Goal: Find specific page/section: Find specific page/section

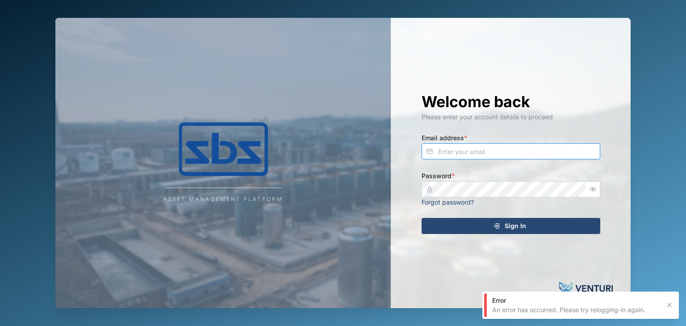
type input "operations_manager@sbs.com.pg"
click at [513, 226] on span "Sign In" at bounding box center [514, 225] width 21 height 15
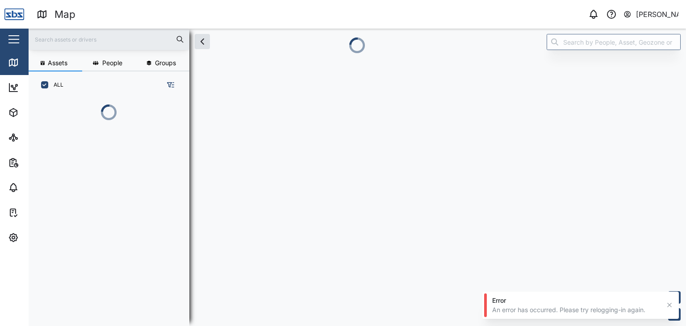
scroll to position [216, 139]
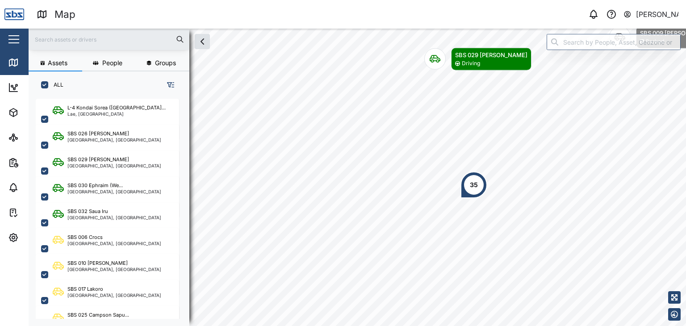
click at [122, 40] on input "text" at bounding box center [109, 39] width 150 height 13
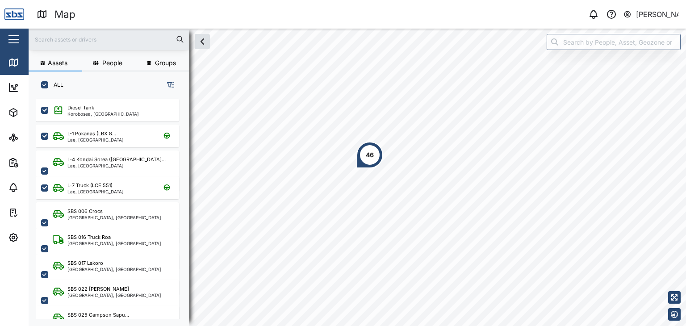
click at [52, 42] on input "text" at bounding box center [109, 39] width 150 height 13
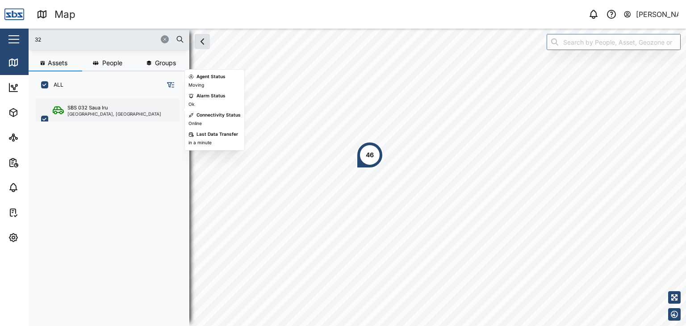
click at [112, 108] on div "SBS 032 Saua Iru" at bounding box center [114, 108] width 94 height 8
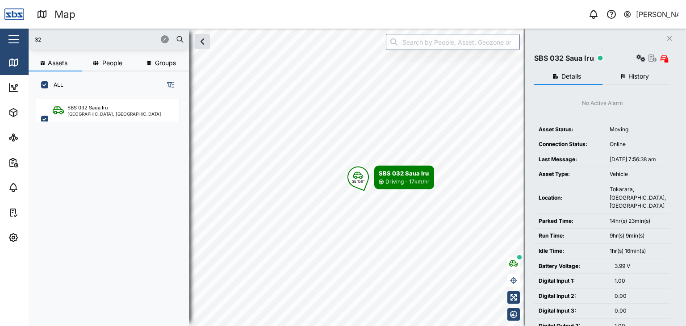
drag, startPoint x: 32, startPoint y: 38, endPoint x: 3, endPoint y: 39, distance: 29.5
click at [3, 39] on div "Map 0 [PERSON_NAME] Close Map Dashboard Assets ATS Camera Generator Personnel T…" at bounding box center [343, 163] width 686 height 326
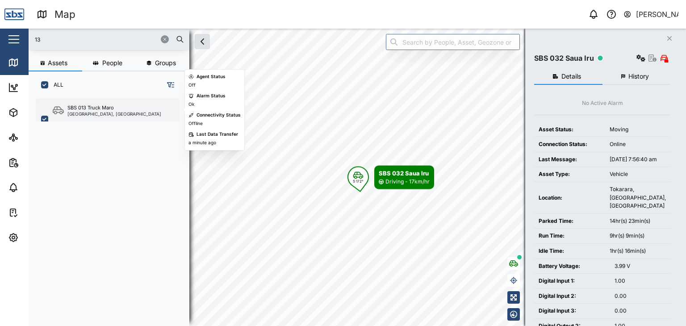
click at [112, 112] on div "[GEOGRAPHIC_DATA], [GEOGRAPHIC_DATA]" at bounding box center [114, 114] width 94 height 4
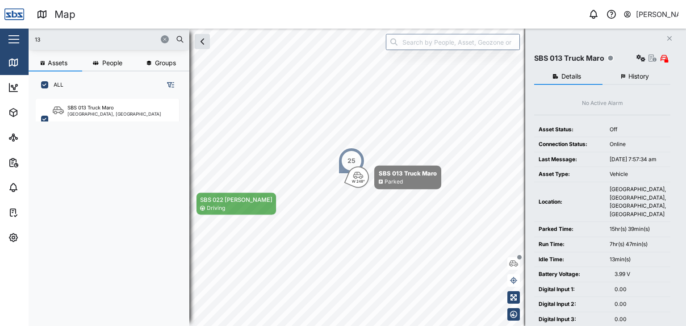
drag, startPoint x: 67, startPoint y: 42, endPoint x: 15, endPoint y: 38, distance: 51.5
click at [15, 38] on div "Map 0 [PERSON_NAME] Close Map Dashboard Assets ATS Camera Generator Personnel T…" at bounding box center [343, 163] width 686 height 326
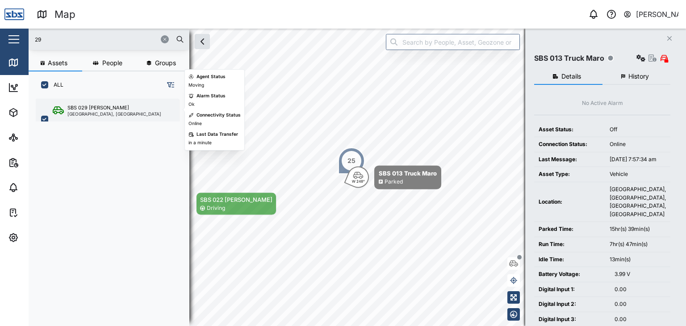
click at [92, 112] on div "[GEOGRAPHIC_DATA], [GEOGRAPHIC_DATA]" at bounding box center [114, 114] width 94 height 4
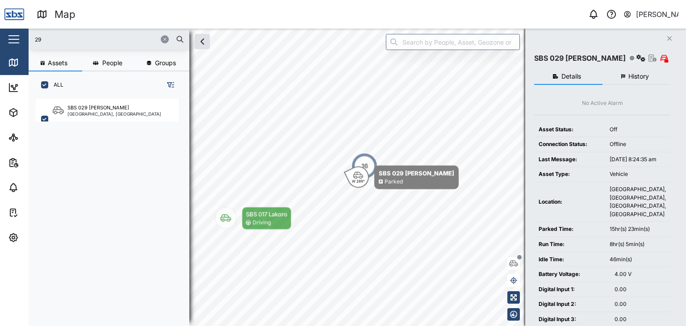
drag, startPoint x: 38, startPoint y: 37, endPoint x: 4, endPoint y: 29, distance: 34.3
click at [4, 29] on div "Map 0 [PERSON_NAME] Close Map Dashboard Assets ATS Camera Generator Personnel T…" at bounding box center [343, 163] width 686 height 326
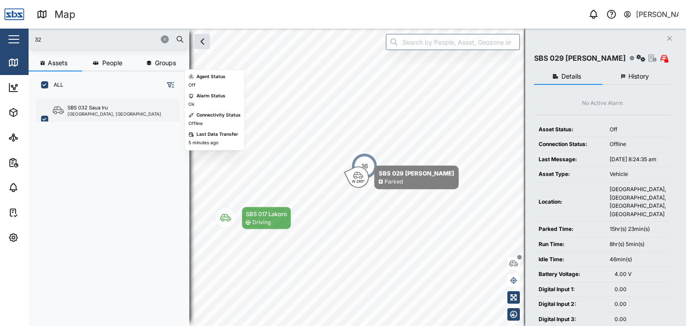
click at [92, 112] on div "[GEOGRAPHIC_DATA], [GEOGRAPHIC_DATA]" at bounding box center [114, 114] width 94 height 4
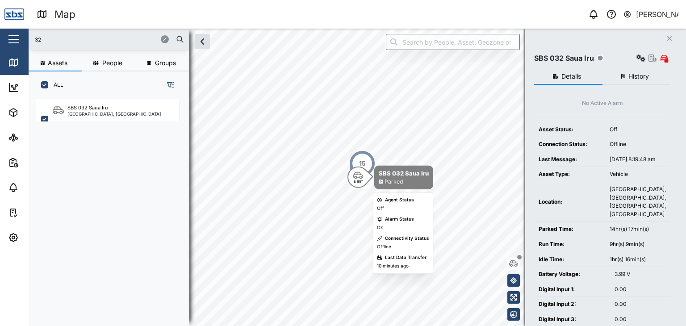
click at [359, 175] on icon "Map marker" at bounding box center [358, 175] width 10 height 7
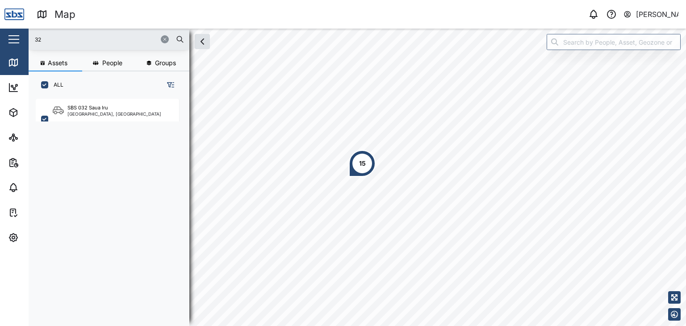
click at [366, 160] on div "15" at bounding box center [362, 163] width 27 height 27
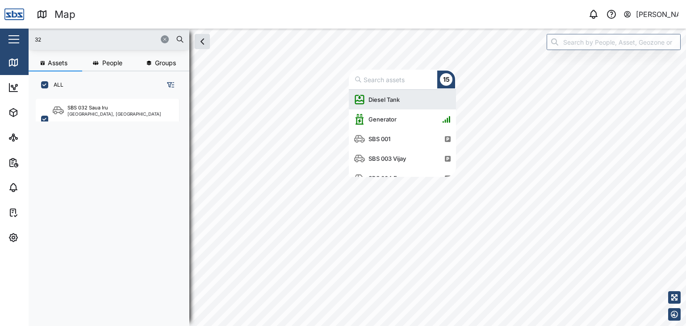
scroll to position [80, 100]
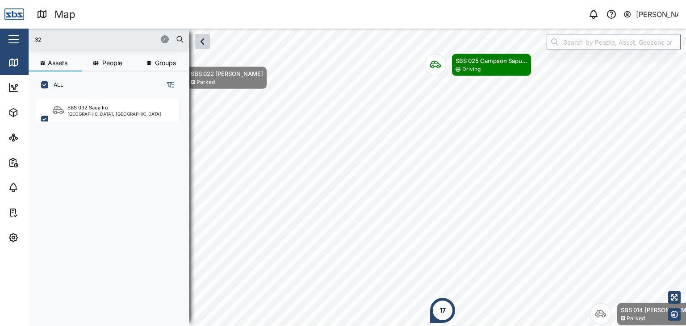
click at [203, 42] on icon "button" at bounding box center [202, 41] width 11 height 11
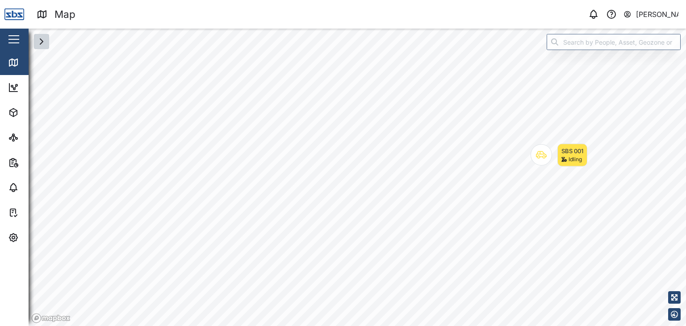
click at [44, 45] on icon "button" at bounding box center [41, 41] width 11 height 11
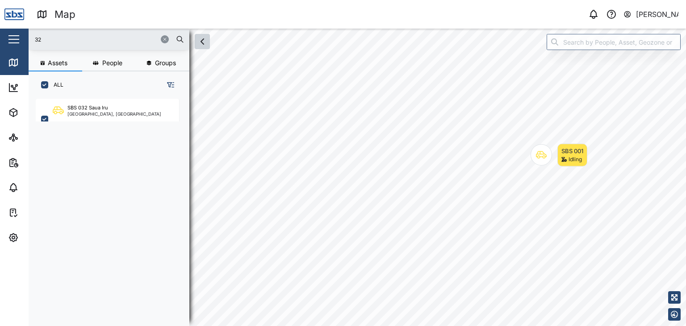
scroll to position [216, 139]
drag, startPoint x: 68, startPoint y: 47, endPoint x: 0, endPoint y: 37, distance: 68.6
click at [0, 37] on div "Map 0 [PERSON_NAME] Close Map Dashboard Assets ATS Camera Generator Personnel T…" at bounding box center [343, 163] width 686 height 326
drag, startPoint x: 52, startPoint y: 40, endPoint x: 15, endPoint y: 38, distance: 36.6
click at [15, 38] on div "Map 0 [PERSON_NAME] Close Map Dashboard Assets ATS Camera Generator Personnel T…" at bounding box center [343, 163] width 686 height 326
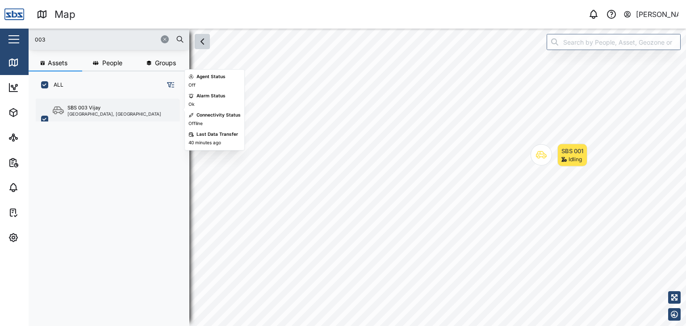
click at [114, 109] on div "SBS 003 Vijay" at bounding box center [114, 108] width 94 height 8
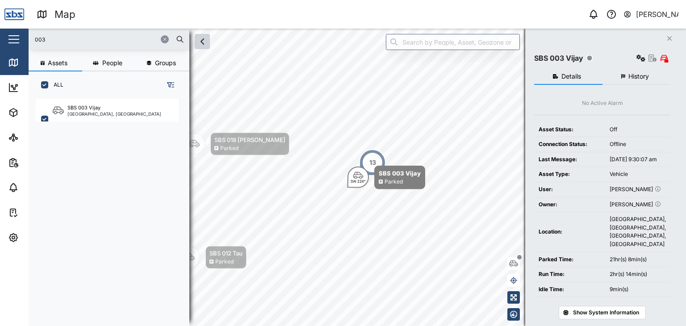
drag, startPoint x: 57, startPoint y: 43, endPoint x: 0, endPoint y: 40, distance: 56.8
click at [0, 40] on div "Map 0 [PERSON_NAME] Close Map Dashboard Assets ATS Camera Generator Personnel T…" at bounding box center [343, 163] width 686 height 326
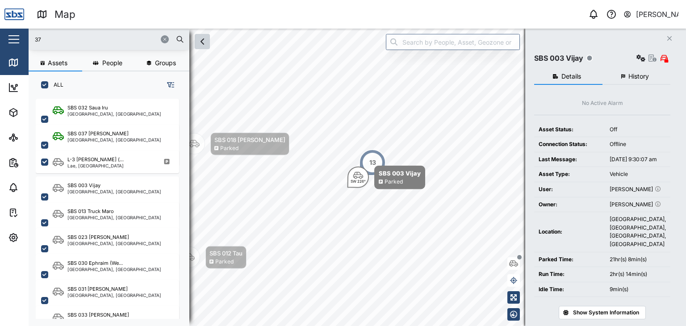
type input "37"
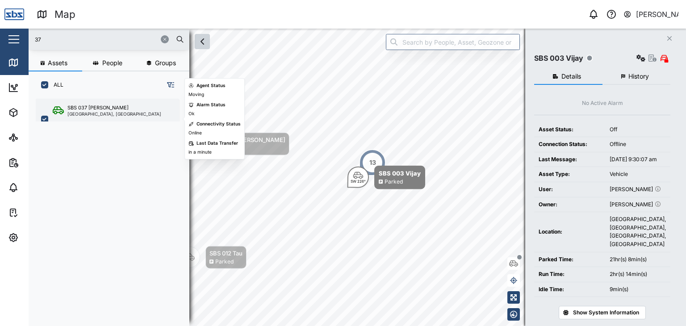
click at [88, 120] on div "SBS 037 [PERSON_NAME] P [GEOGRAPHIC_DATA], [GEOGRAPHIC_DATA]" at bounding box center [113, 119] width 121 height 30
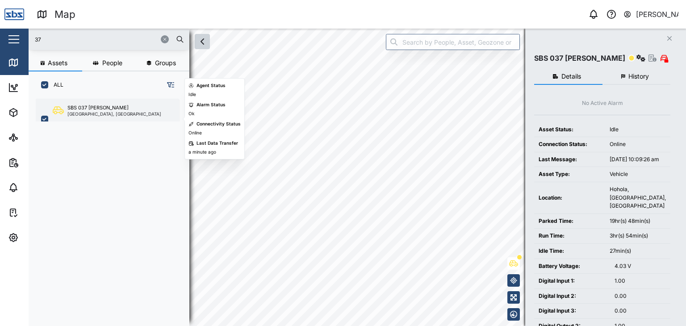
click at [90, 103] on div "SBS 037 [PERSON_NAME] P [GEOGRAPHIC_DATA], [GEOGRAPHIC_DATA]" at bounding box center [107, 119] width 143 height 41
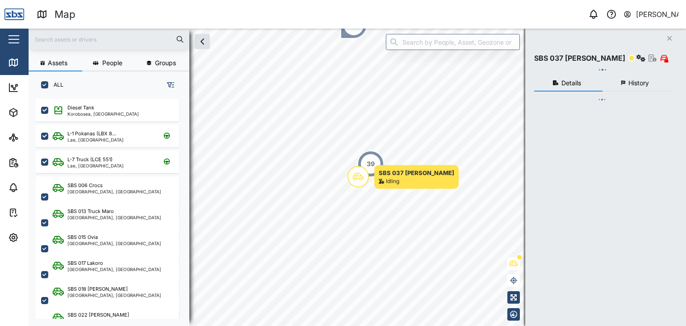
scroll to position [216, 139]
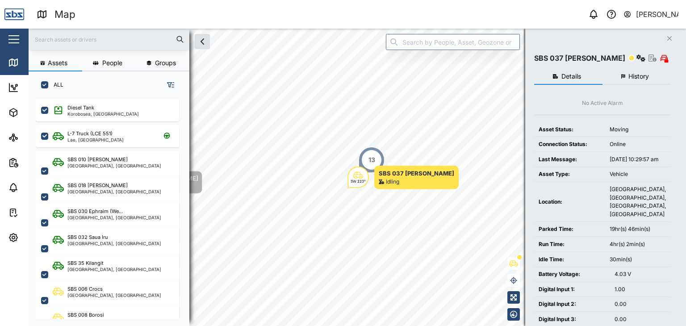
click at [54, 37] on input "text" at bounding box center [109, 39] width 150 height 13
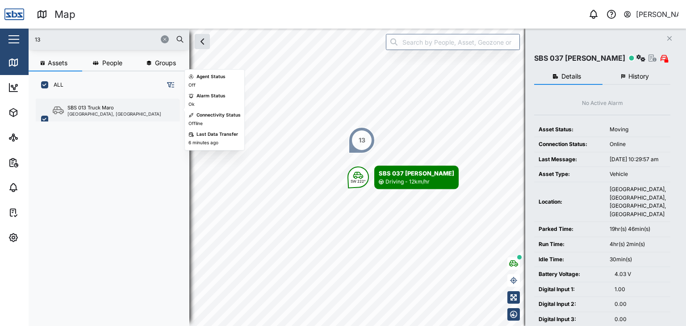
click at [78, 113] on div "[GEOGRAPHIC_DATA], [GEOGRAPHIC_DATA]" at bounding box center [114, 114] width 94 height 4
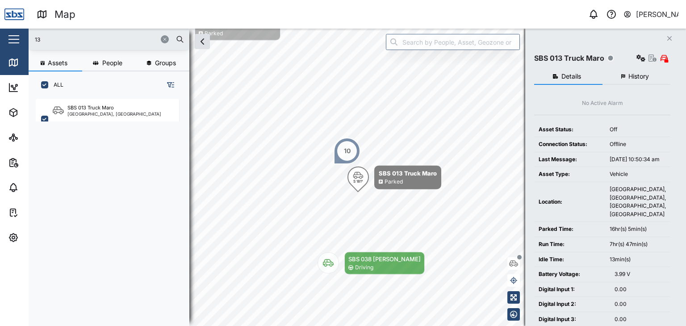
drag, startPoint x: 52, startPoint y: 43, endPoint x: 8, endPoint y: 43, distance: 43.3
click at [8, 43] on div "Map 0 Vijay Kumar Close Map Dashboard Assets ATS Camera Generator Personnel Tan…" at bounding box center [343, 163] width 686 height 326
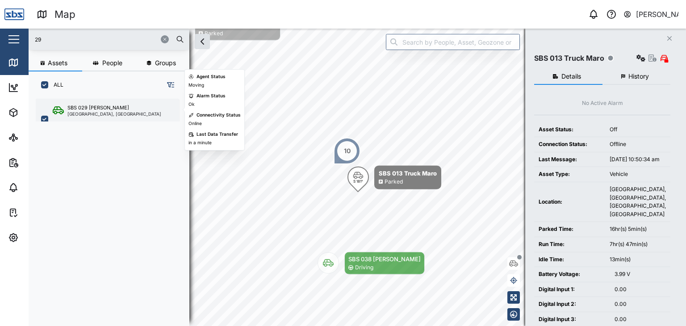
click at [99, 116] on div "[GEOGRAPHIC_DATA], [GEOGRAPHIC_DATA]" at bounding box center [114, 114] width 94 height 4
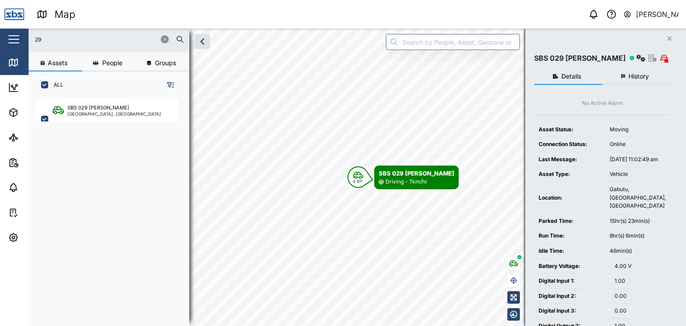
drag, startPoint x: 52, startPoint y: 36, endPoint x: 9, endPoint y: 31, distance: 43.2
click at [9, 31] on div "Map 0 Vijay Kumar Close Map Dashboard Assets ATS Camera Generator Personnel Tan…" at bounding box center [343, 163] width 686 height 326
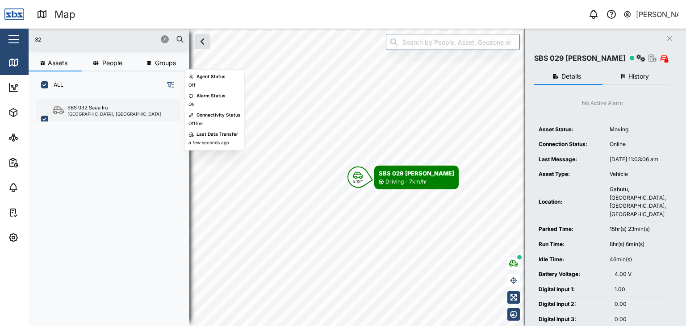
click at [88, 108] on div "SBS 032 Saua Iru" at bounding box center [87, 108] width 41 height 8
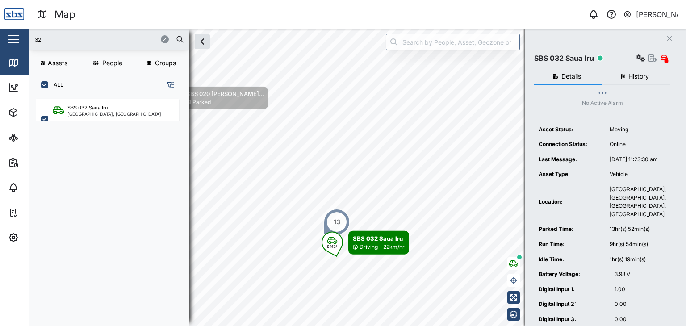
drag, startPoint x: 16, startPoint y: 40, endPoint x: 2, endPoint y: 40, distance: 14.3
click at [2, 40] on div "Map 0 Vijay Kumar Close Map Dashboard Assets ATS Camera Generator Personnel Tan…" at bounding box center [343, 163] width 686 height 326
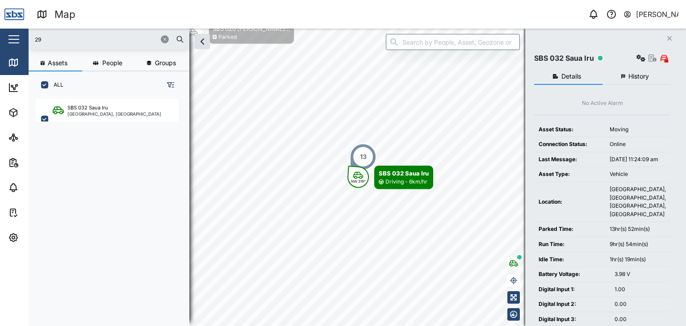
type input "29"
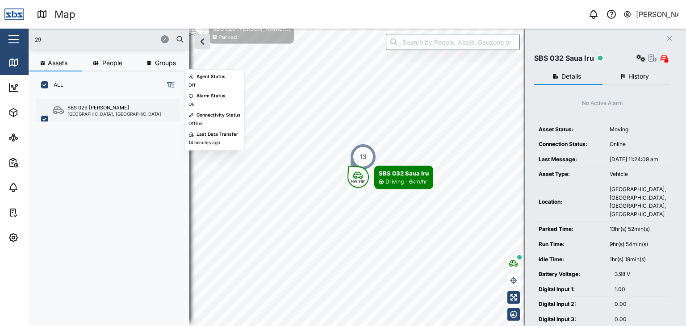
click at [103, 114] on div "[GEOGRAPHIC_DATA], [GEOGRAPHIC_DATA]" at bounding box center [114, 114] width 94 height 4
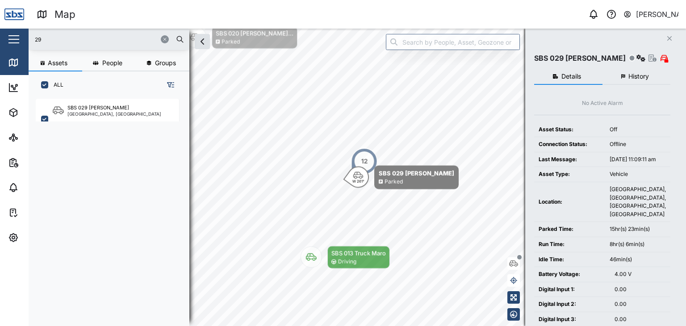
drag, startPoint x: 55, startPoint y: 45, endPoint x: 16, endPoint y: 36, distance: 40.2
click at [16, 36] on div "Map 0 Vijay Kumar Close Map Dashboard Assets ATS Camera Generator Personnel Tan…" at bounding box center [343, 163] width 686 height 326
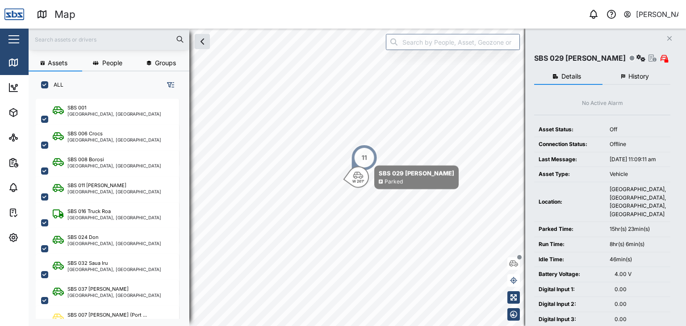
click at [46, 46] on div at bounding box center [109, 39] width 161 height 21
click at [42, 44] on input "text" at bounding box center [109, 39] width 150 height 13
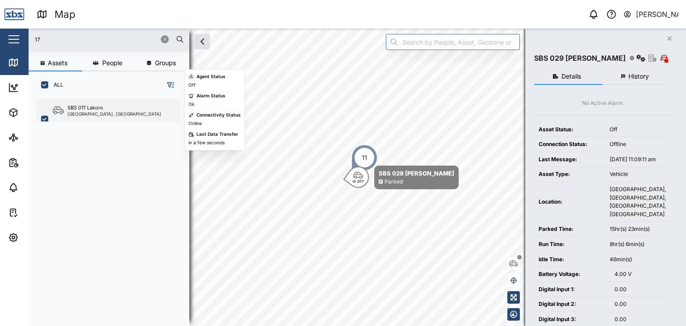
click at [107, 115] on div "[GEOGRAPHIC_DATA], [GEOGRAPHIC_DATA]" at bounding box center [114, 114] width 94 height 4
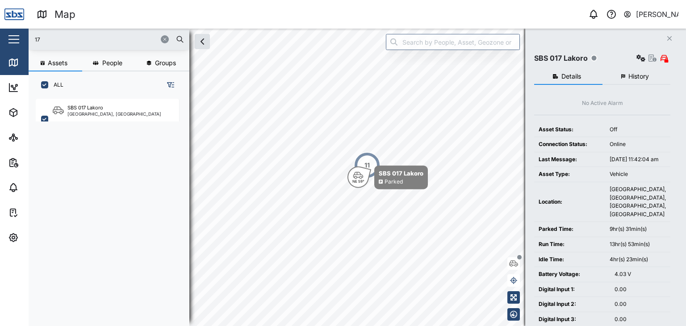
drag, startPoint x: 31, startPoint y: 43, endPoint x: 17, endPoint y: 44, distance: 14.8
click at [17, 44] on div "Map 0 Vijay Kumar Close Map Dashboard Assets ATS Camera Generator Personnel Tan…" at bounding box center [343, 163] width 686 height 326
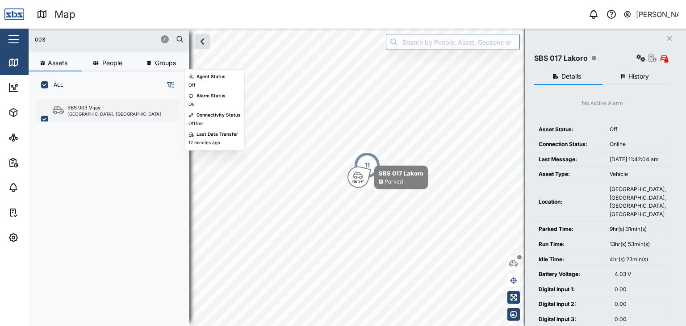
click at [112, 105] on div "SBS 003 Vijay" at bounding box center [114, 108] width 94 height 8
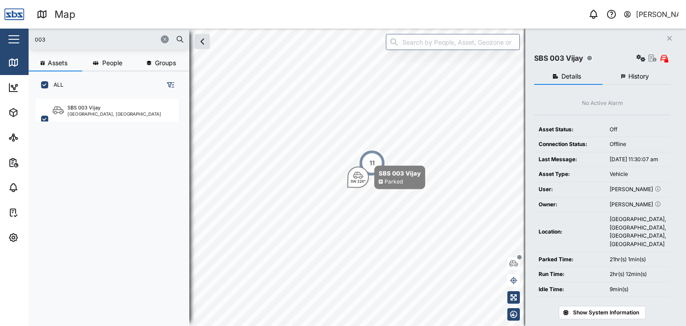
drag, startPoint x: 53, startPoint y: 39, endPoint x: 13, endPoint y: 39, distance: 40.2
click at [13, 39] on div "Map 0 Vijay Kumar Close Map Dashboard Assets ATS Camera Generator Personnel Tan…" at bounding box center [343, 163] width 686 height 326
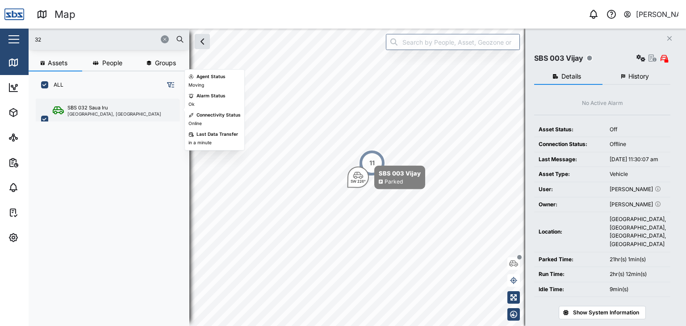
click at [111, 112] on div "[GEOGRAPHIC_DATA], [GEOGRAPHIC_DATA]" at bounding box center [114, 114] width 94 height 4
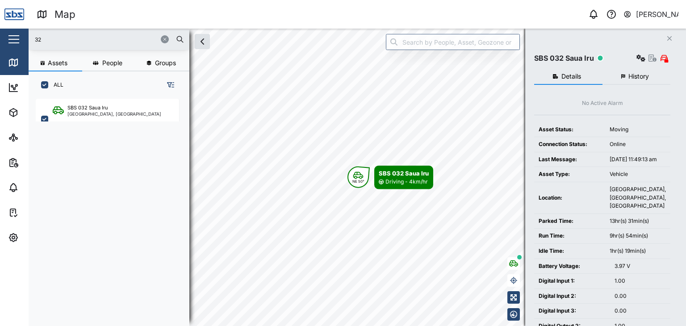
drag, startPoint x: 54, startPoint y: 33, endPoint x: 24, endPoint y: 33, distance: 29.9
click at [24, 33] on div "Map 0 Vijay Kumar Close Map Dashboard Assets ATS Camera Generator Personnel Tan…" at bounding box center [343, 163] width 686 height 326
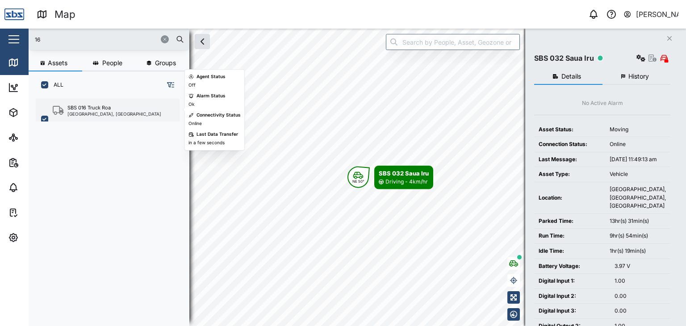
click at [84, 109] on div "SBS 016 Truck Roa" at bounding box center [88, 108] width 43 height 8
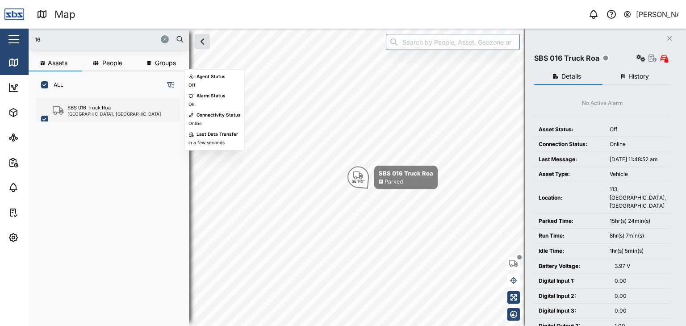
click at [83, 109] on div "SBS 016 Truck Roa" at bounding box center [88, 108] width 43 height 8
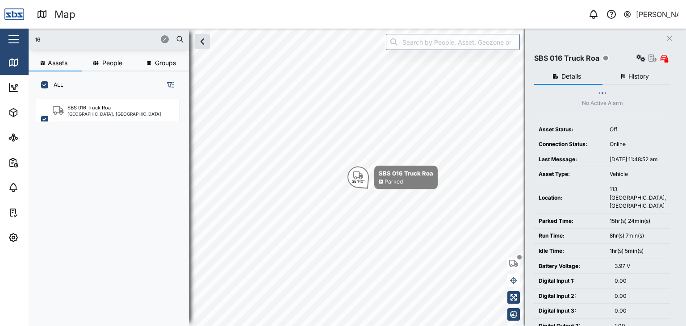
drag, startPoint x: 47, startPoint y: 35, endPoint x: 12, endPoint y: 37, distance: 35.3
click at [12, 37] on div "Map 0 Vijay Kumar Close Map Dashboard Assets ATS Camera Generator Personnel Tan…" at bounding box center [343, 163] width 686 height 326
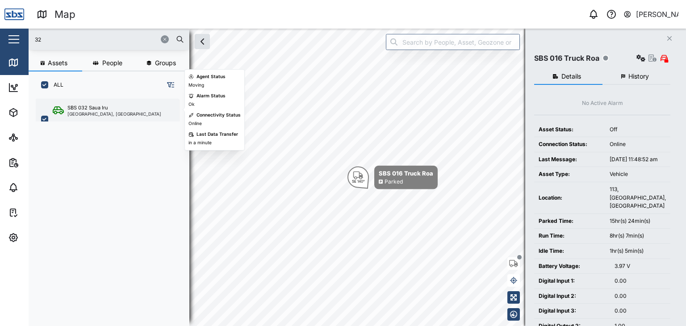
click at [103, 113] on div "[GEOGRAPHIC_DATA], [GEOGRAPHIC_DATA]" at bounding box center [114, 114] width 94 height 4
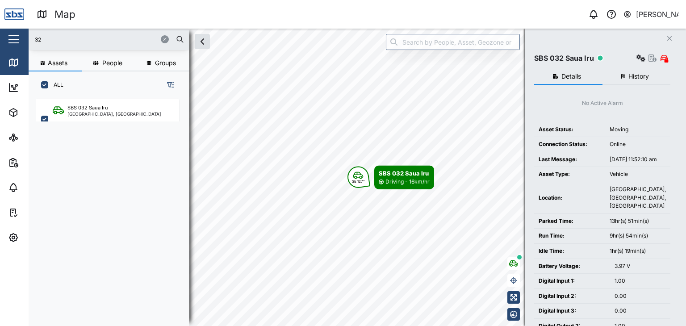
drag, startPoint x: 50, startPoint y: 43, endPoint x: 29, endPoint y: 43, distance: 21.4
click at [29, 43] on div "32" at bounding box center [109, 39] width 161 height 21
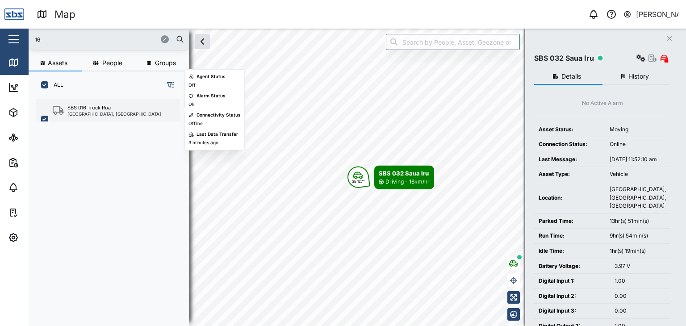
click at [90, 112] on div "[GEOGRAPHIC_DATA], [GEOGRAPHIC_DATA]" at bounding box center [114, 114] width 94 height 4
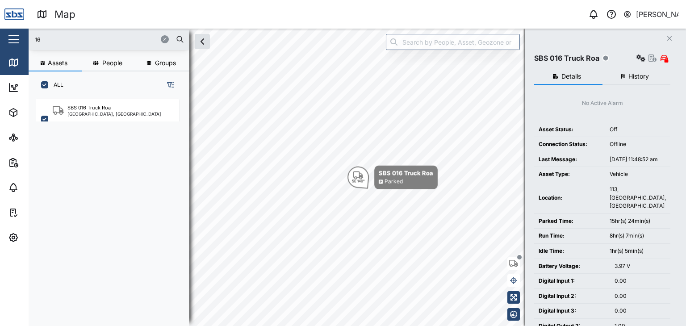
click at [5, 34] on div "Map 0 Vijay Kumar Close Map Dashboard Assets ATS Camera Generator Personnel Tan…" at bounding box center [343, 163] width 686 height 326
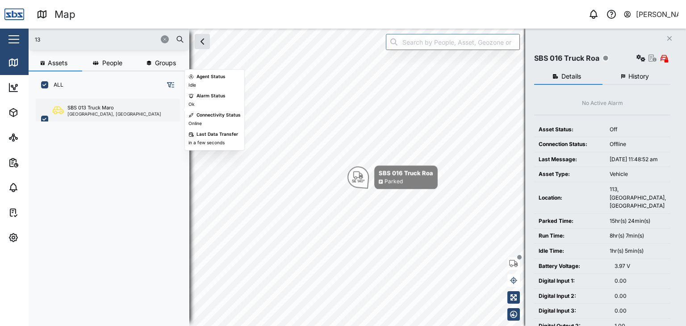
click at [102, 113] on div "[GEOGRAPHIC_DATA], [GEOGRAPHIC_DATA]" at bounding box center [114, 114] width 94 height 4
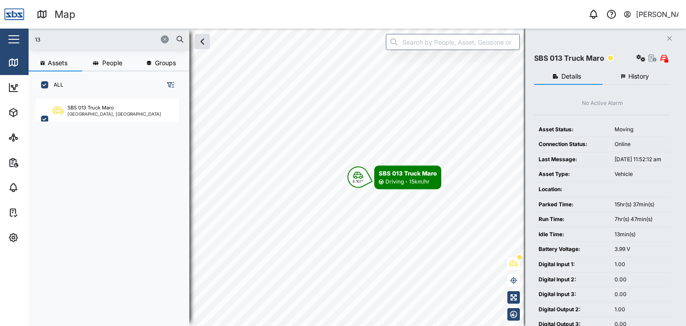
drag, startPoint x: 46, startPoint y: 42, endPoint x: 2, endPoint y: 42, distance: 44.2
click at [2, 42] on div "Map 0 Vijay Kumar Close Map Dashboard Assets ATS Camera Generator Personnel Tan…" at bounding box center [343, 163] width 686 height 326
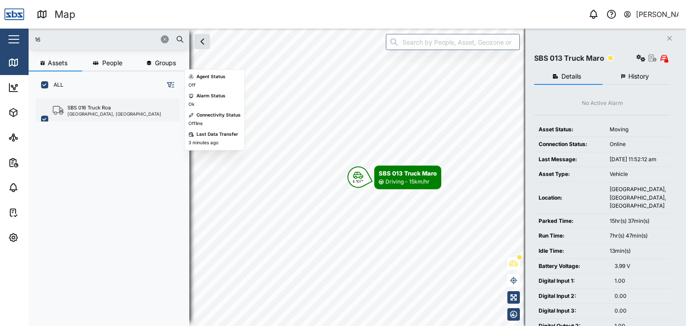
click at [105, 112] on div "[GEOGRAPHIC_DATA], [GEOGRAPHIC_DATA]" at bounding box center [114, 114] width 94 height 4
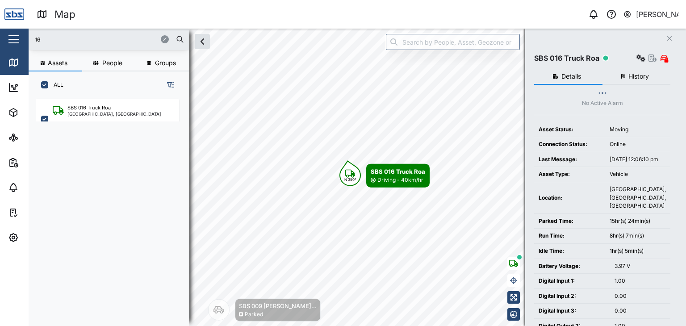
drag, startPoint x: 48, startPoint y: 39, endPoint x: 10, endPoint y: 39, distance: 37.9
click at [10, 39] on div "Map 0 Vijay Kumar Close Map Dashboard Assets ATS Camera Generator Personnel Tan…" at bounding box center [343, 163] width 686 height 326
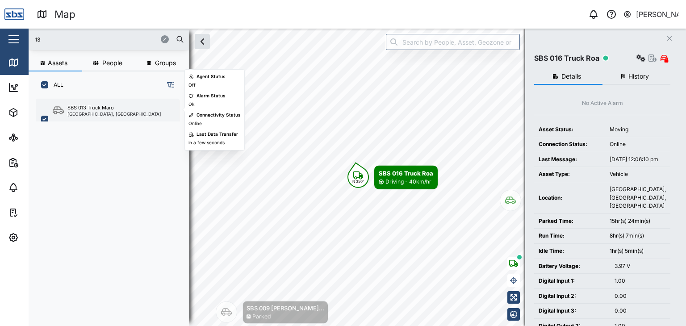
click at [78, 109] on div "SBS 013 Truck Maro" at bounding box center [90, 108] width 46 height 8
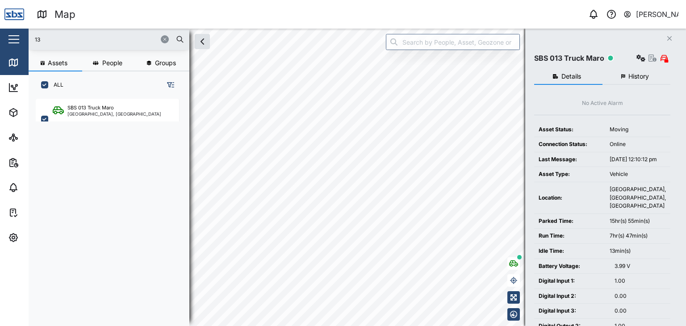
drag, startPoint x: 64, startPoint y: 37, endPoint x: 0, endPoint y: 35, distance: 63.9
click at [0, 35] on div "Map 0 Vijay Kumar Close Map Dashboard Assets ATS Camera Generator Personnel Tan…" at bounding box center [343, 163] width 686 height 326
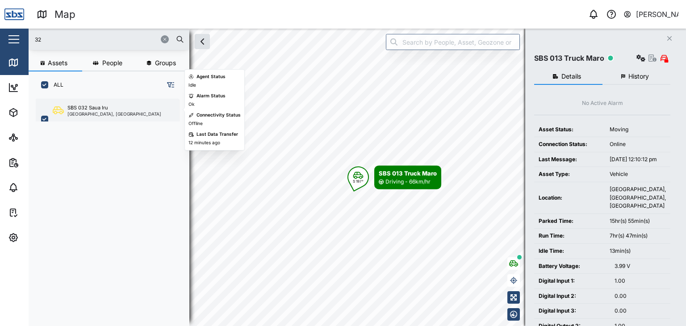
click at [96, 115] on div "[GEOGRAPHIC_DATA], [GEOGRAPHIC_DATA]" at bounding box center [114, 114] width 94 height 4
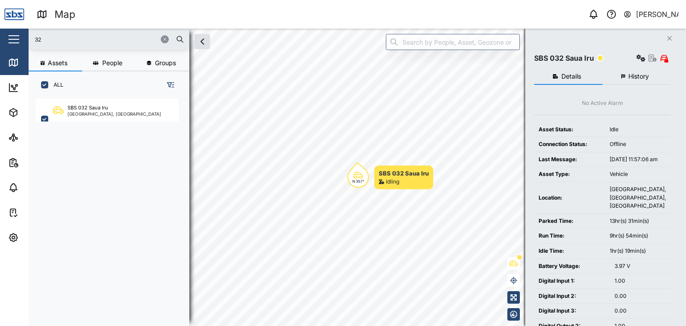
drag, startPoint x: 54, startPoint y: 40, endPoint x: 38, endPoint y: 40, distance: 15.2
click at [29, 40] on div "32" at bounding box center [109, 39] width 161 height 21
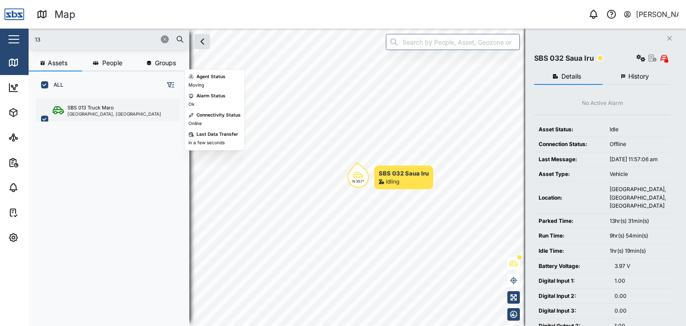
click at [104, 107] on div "SBS 013 Truck Maro" at bounding box center [90, 108] width 46 height 8
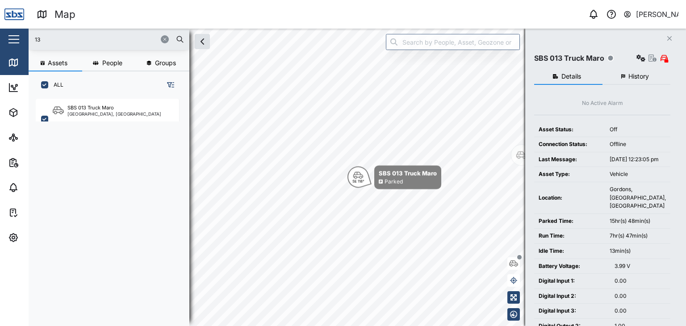
click at [50, 42] on input "13" at bounding box center [109, 39] width 150 height 13
drag, startPoint x: 50, startPoint y: 40, endPoint x: 23, endPoint y: 40, distance: 26.3
click at [23, 40] on div "Map 0 Vijay Kumar Close Map Dashboard Assets ATS Camera Generator Personnel Tan…" at bounding box center [343, 163] width 686 height 326
type input "13"
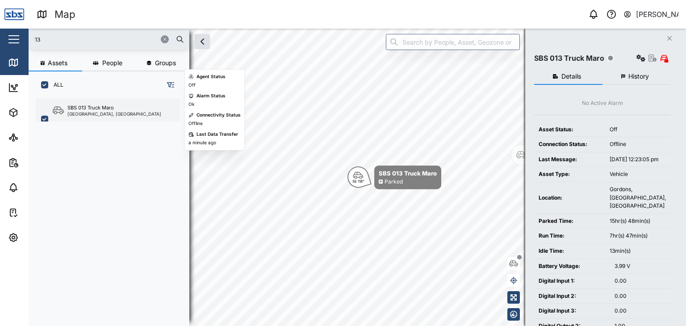
click at [87, 116] on div "[GEOGRAPHIC_DATA], [GEOGRAPHIC_DATA]" at bounding box center [114, 114] width 94 height 4
click at [102, 107] on div "SBS 013 Truck Maro" at bounding box center [90, 108] width 46 height 8
